Goal: Check status: Check status

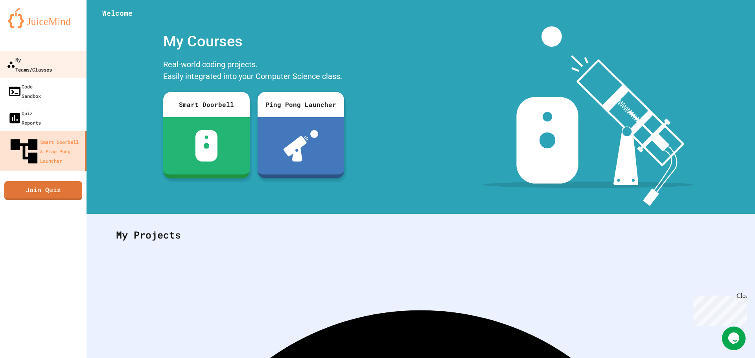
click at [42, 59] on div "My Teams/Classes" at bounding box center [29, 64] width 45 height 19
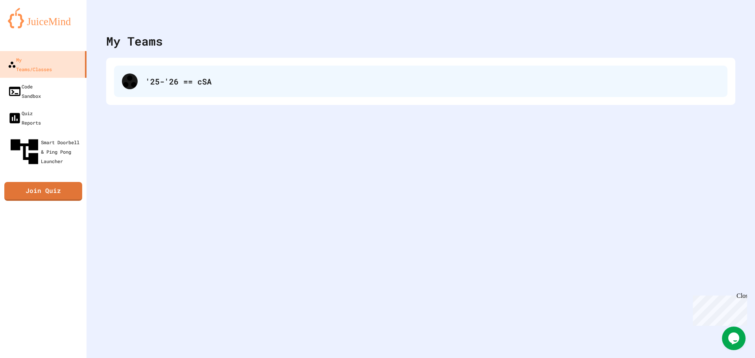
click at [198, 90] on div "'25-'26 == cSA" at bounding box center [420, 81] width 613 height 31
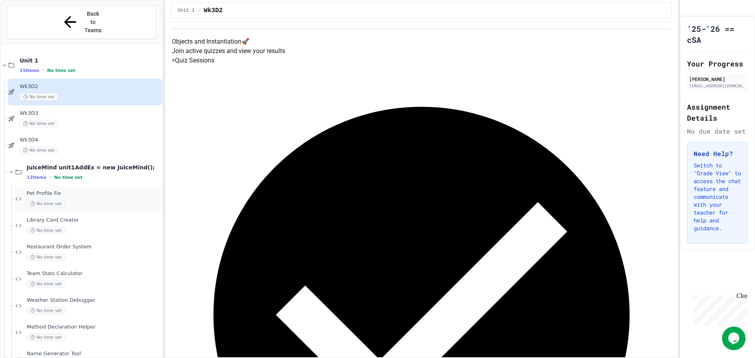
click at [64, 200] on span "No time set" at bounding box center [46, 203] width 39 height 7
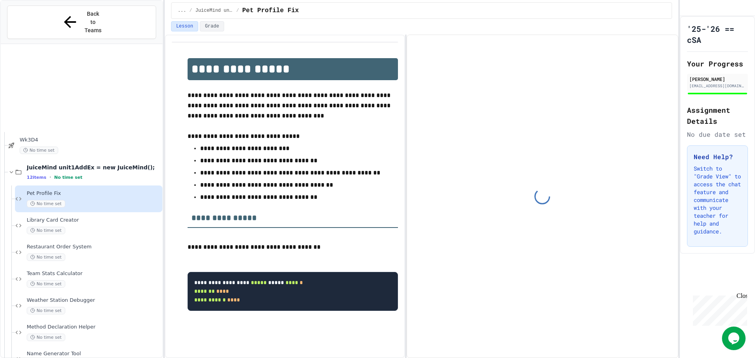
scroll to position [116, 0]
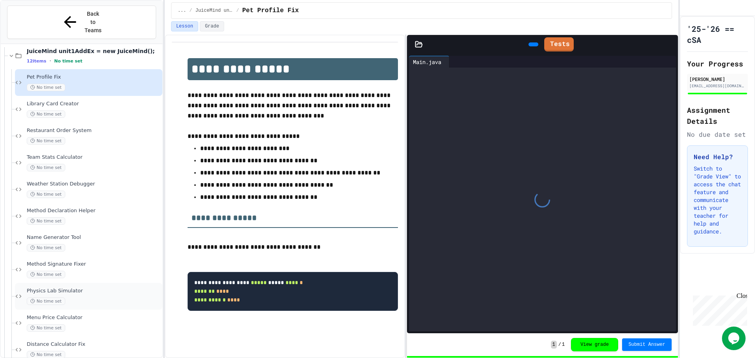
click at [88, 288] on div "Physics Lab Simulator No time set" at bounding box center [94, 296] width 134 height 17
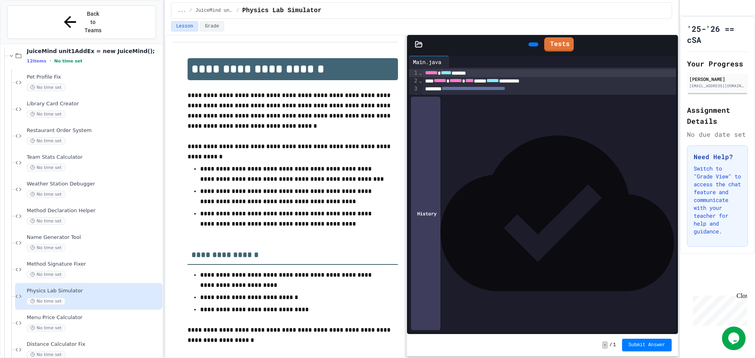
click at [653, 346] on span "Submit Answer" at bounding box center [646, 345] width 37 height 6
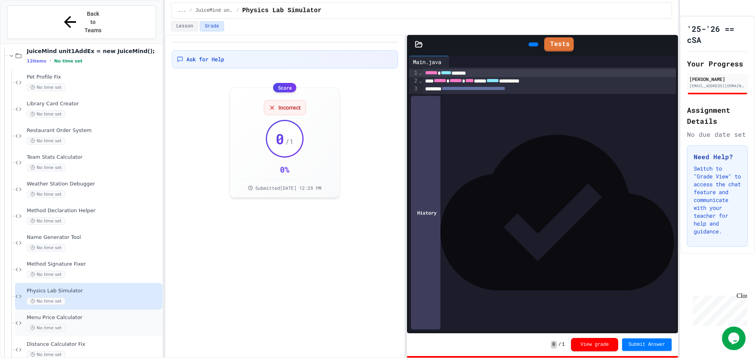
click at [121, 314] on span "Menu Price Calculator" at bounding box center [94, 317] width 134 height 7
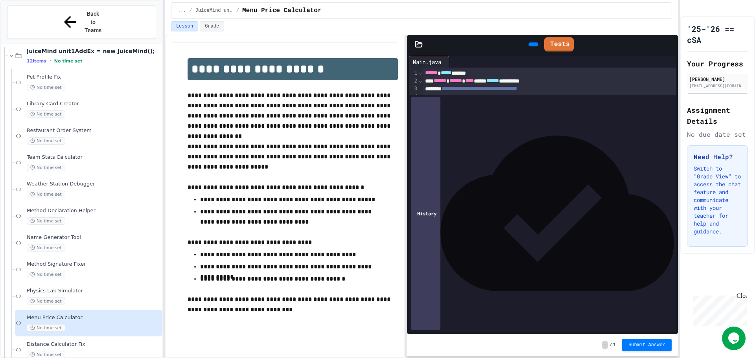
drag, startPoint x: 520, startPoint y: 192, endPoint x: 588, endPoint y: 189, distance: 68.5
click at [588, 189] on div "**********" at bounding box center [550, 190] width 254 height 8
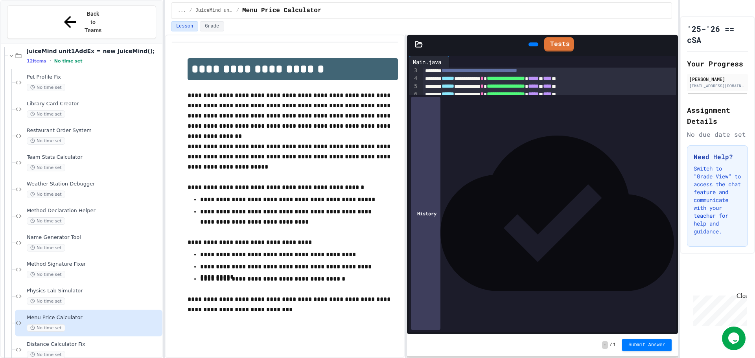
scroll to position [20, 0]
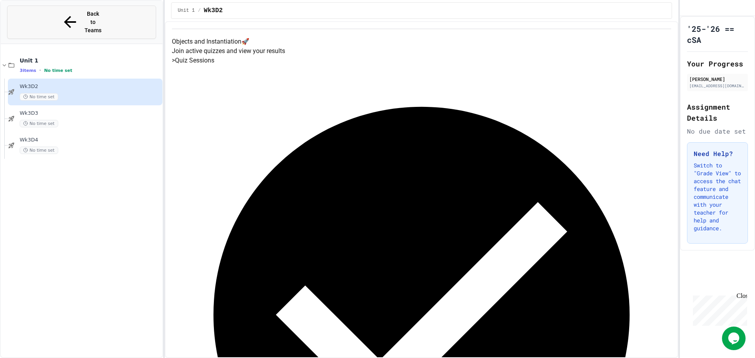
click at [77, 9] on button "Back to Teams" at bounding box center [81, 22] width 149 height 33
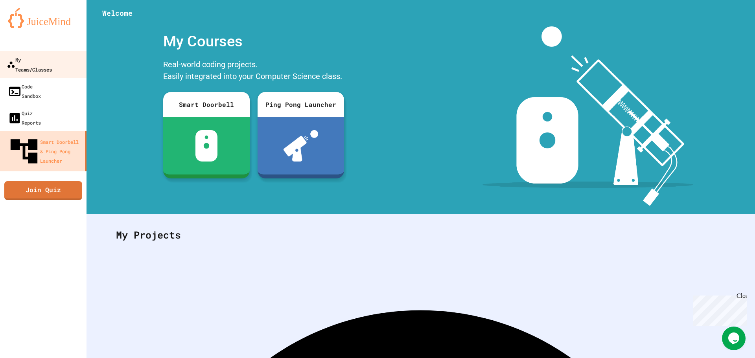
click at [52, 55] on div "My Teams/Classes" at bounding box center [29, 64] width 45 height 19
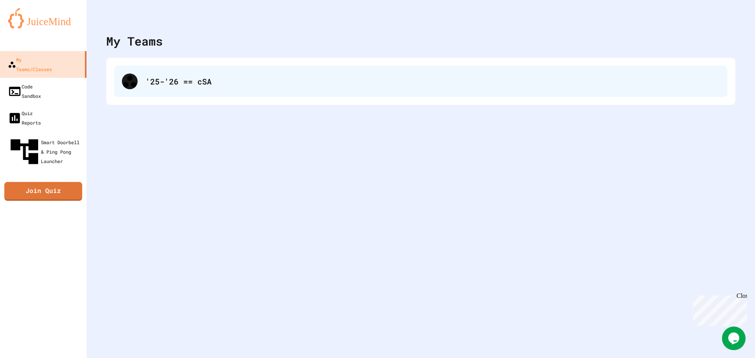
click at [189, 80] on div "'25-'26 == cSA" at bounding box center [432, 81] width 574 height 12
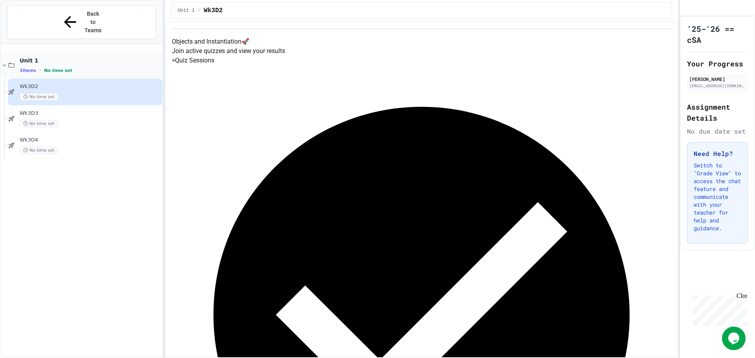
click at [11, 62] on icon at bounding box center [11, 65] width 7 height 7
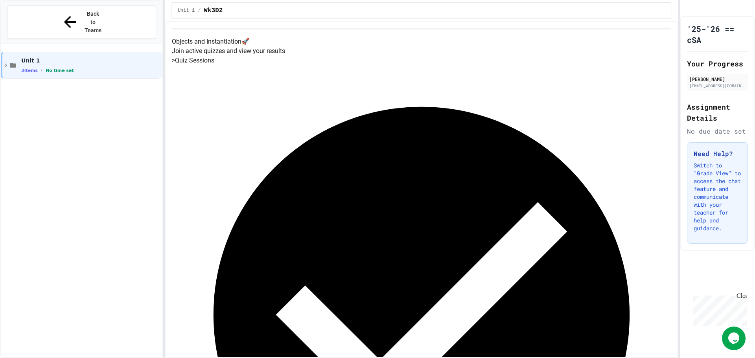
click at [11, 63] on icon at bounding box center [13, 65] width 6 height 5
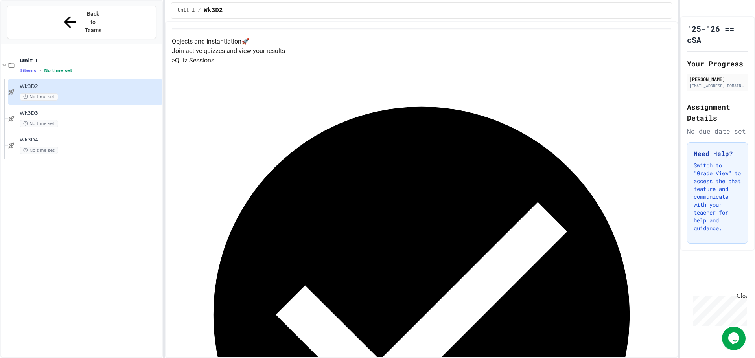
click at [11, 62] on icon at bounding box center [11, 65] width 7 height 7
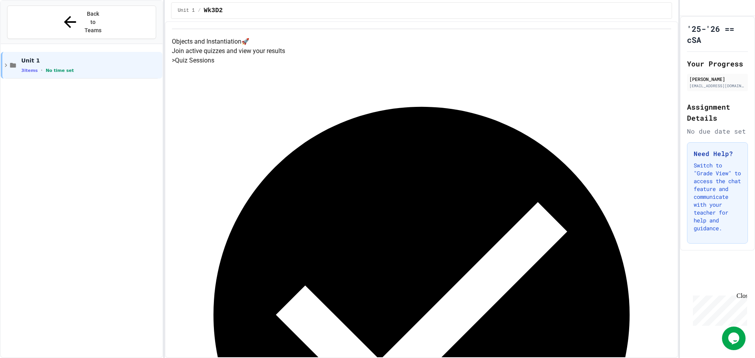
click at [11, 63] on icon at bounding box center [13, 65] width 6 height 5
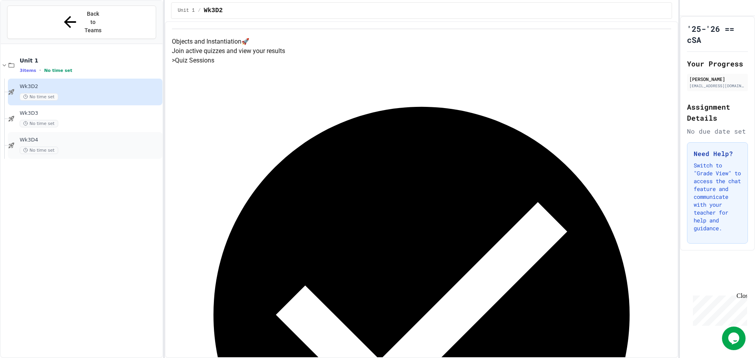
click at [49, 137] on div "Wk3D4 No time set" at bounding box center [90, 145] width 141 height 17
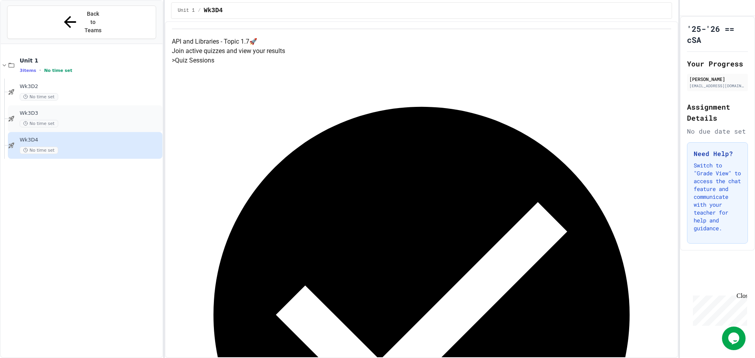
click at [57, 114] on div "Wk3D3 No time set" at bounding box center [85, 118] width 154 height 27
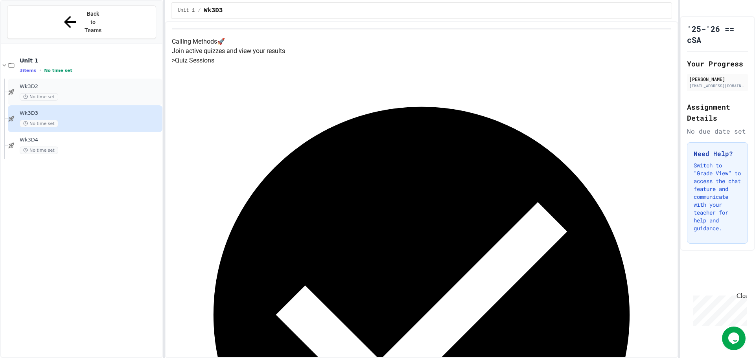
click at [58, 93] on span "No time set" at bounding box center [39, 96] width 39 height 7
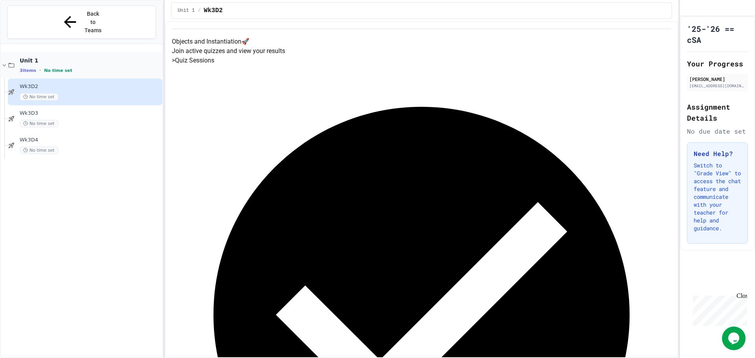
click at [6, 62] on icon at bounding box center [4, 65] width 7 height 7
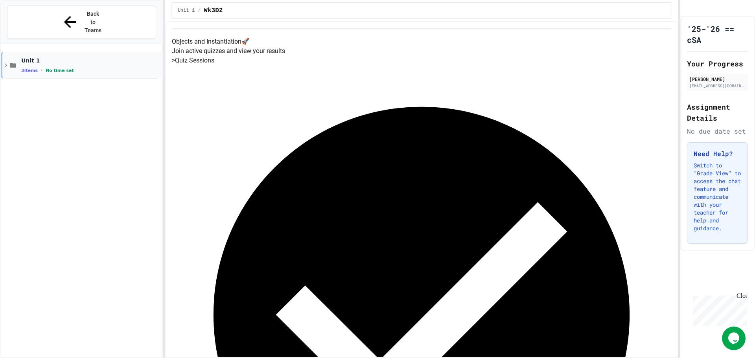
click at [5, 62] on icon at bounding box center [5, 65] width 7 height 7
